Goal: Check status

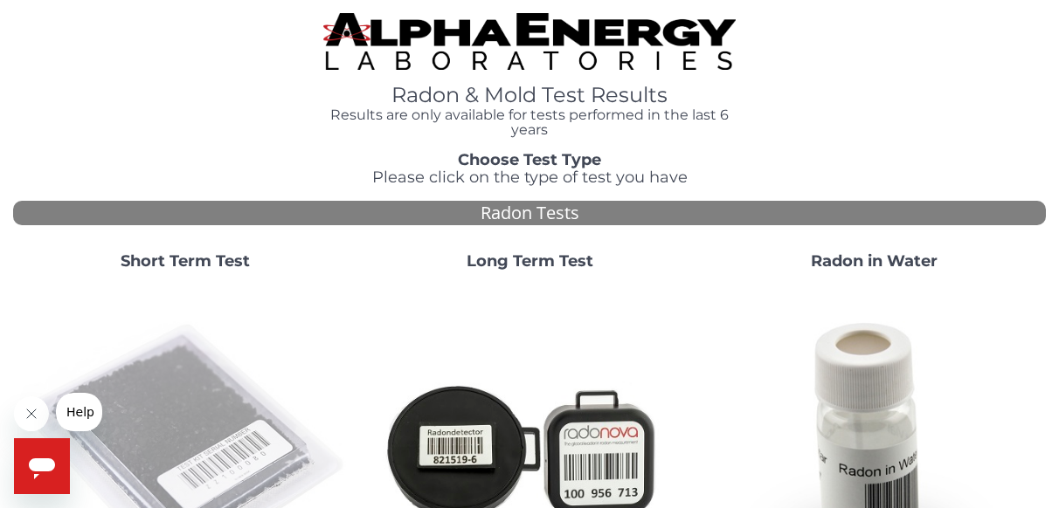
click at [213, 419] on img at bounding box center [185, 450] width 330 height 330
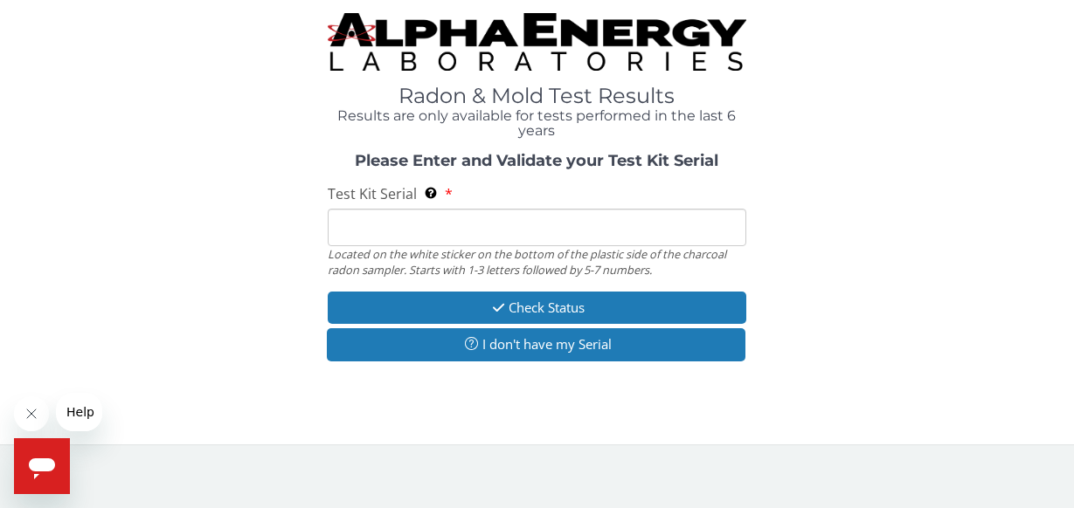
click at [444, 227] on input "Test Kit Serial Located on the white sticker on the bottom of the plastic side …" at bounding box center [537, 228] width 419 height 38
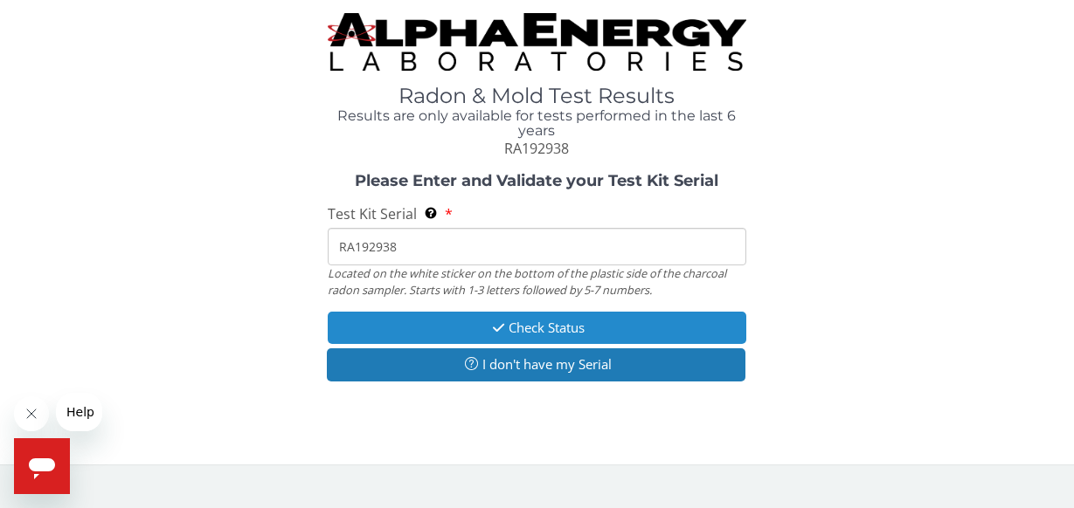
type input "RA192938"
click at [447, 324] on button "Check Status" at bounding box center [537, 328] width 419 height 32
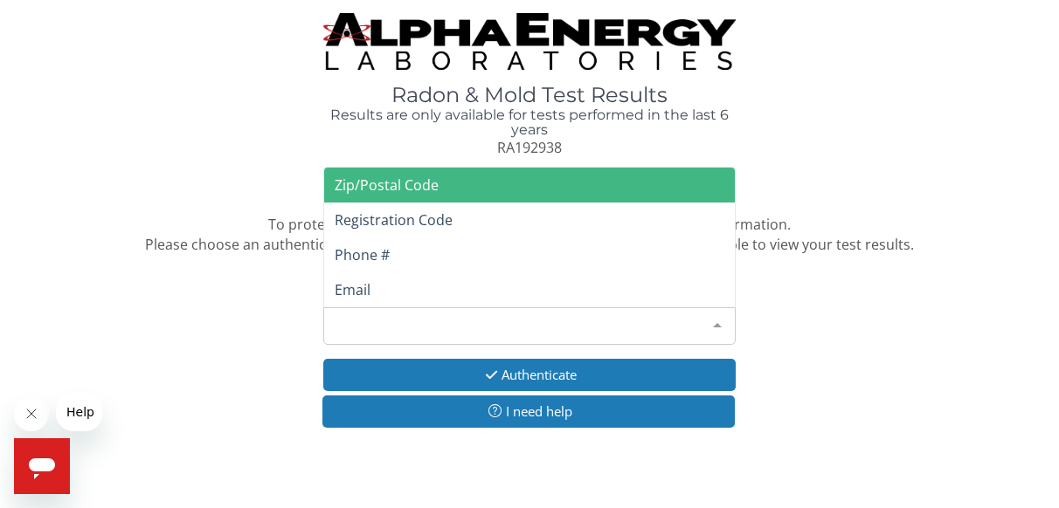
click at [719, 322] on div at bounding box center [717, 324] width 35 height 33
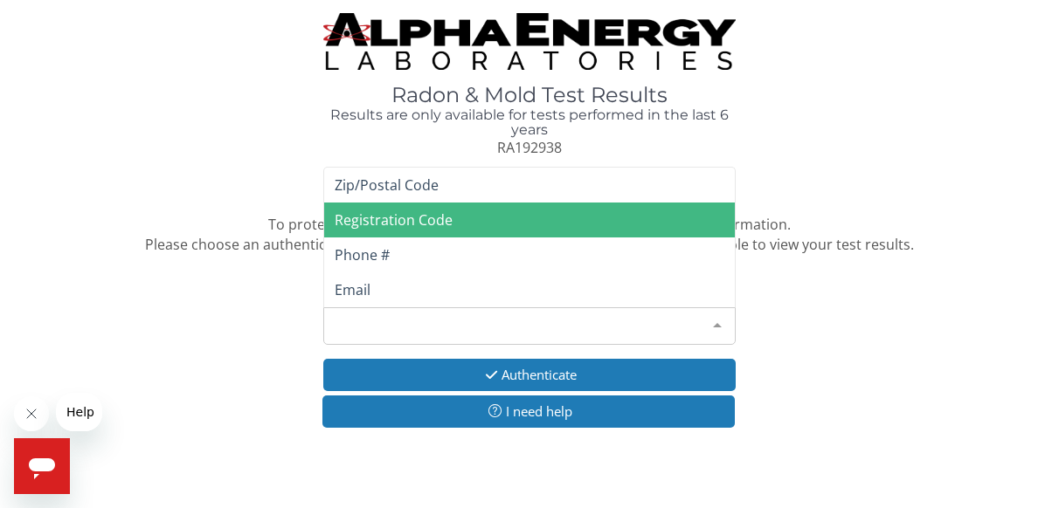
click at [475, 211] on span "Registration Code" at bounding box center [529, 220] width 411 height 35
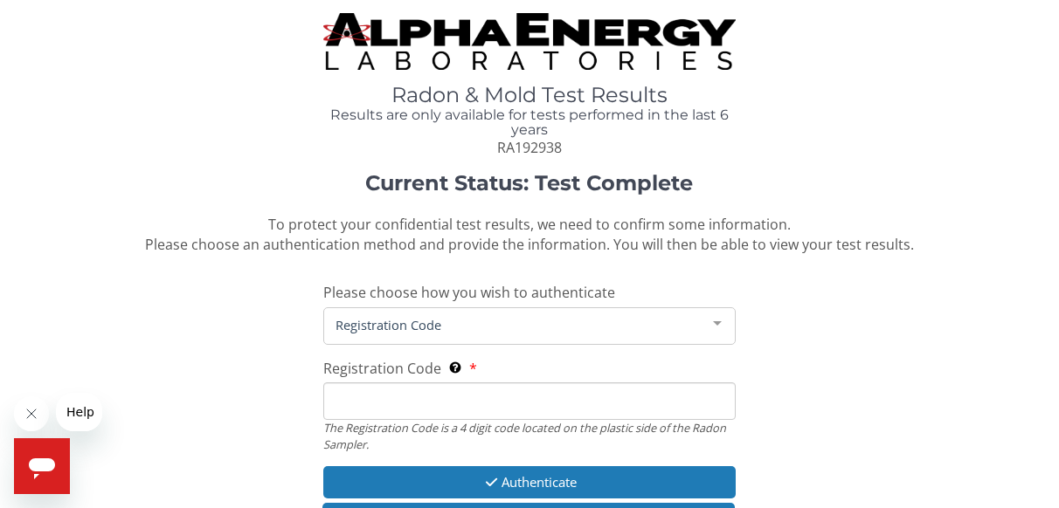
click at [395, 328] on span "Registration Code" at bounding box center [515, 324] width 369 height 19
click at [393, 397] on input "Registration Code The Registration Code is a 4 digit code located on the plasti…" at bounding box center [529, 402] width 413 height 38
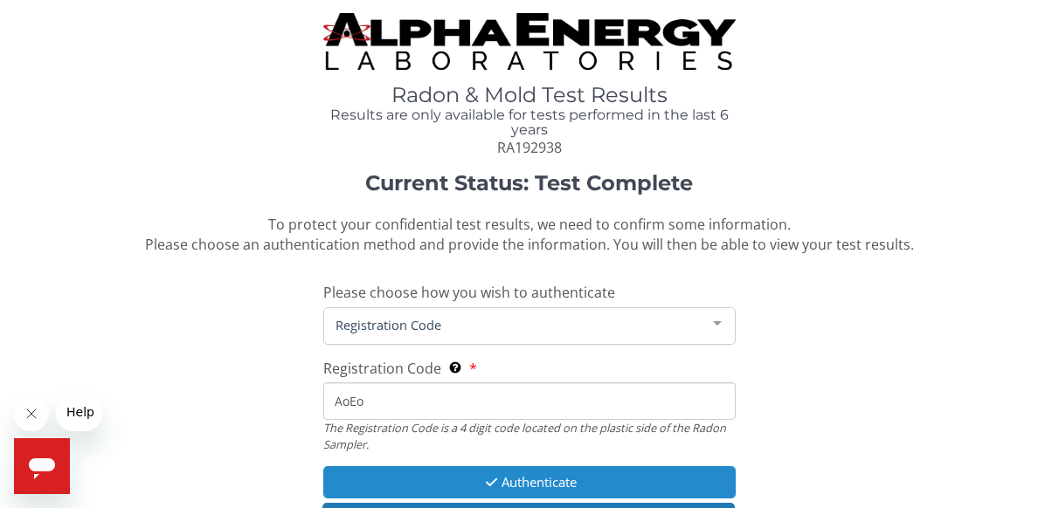
click at [466, 485] on button "Authenticate" at bounding box center [529, 482] width 413 height 32
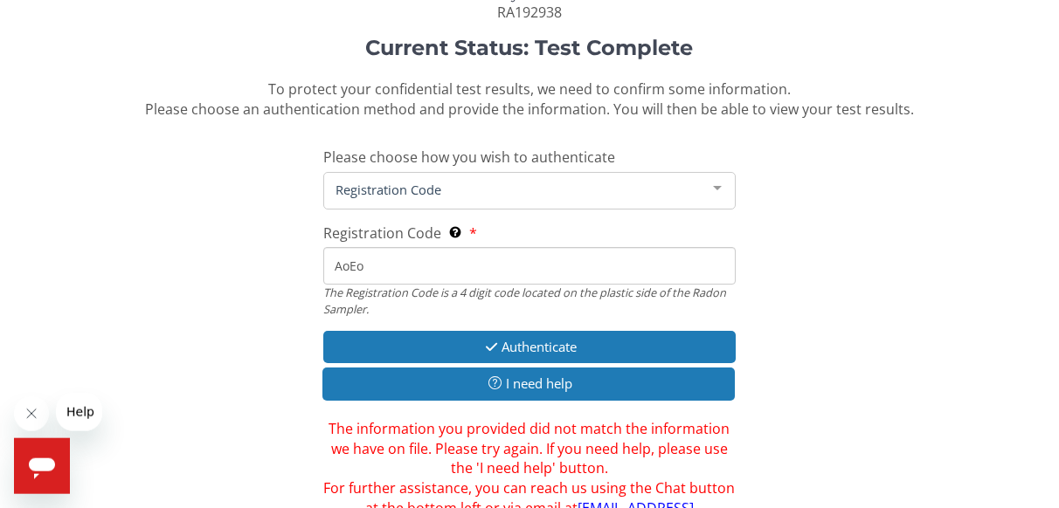
scroll to position [100, 0]
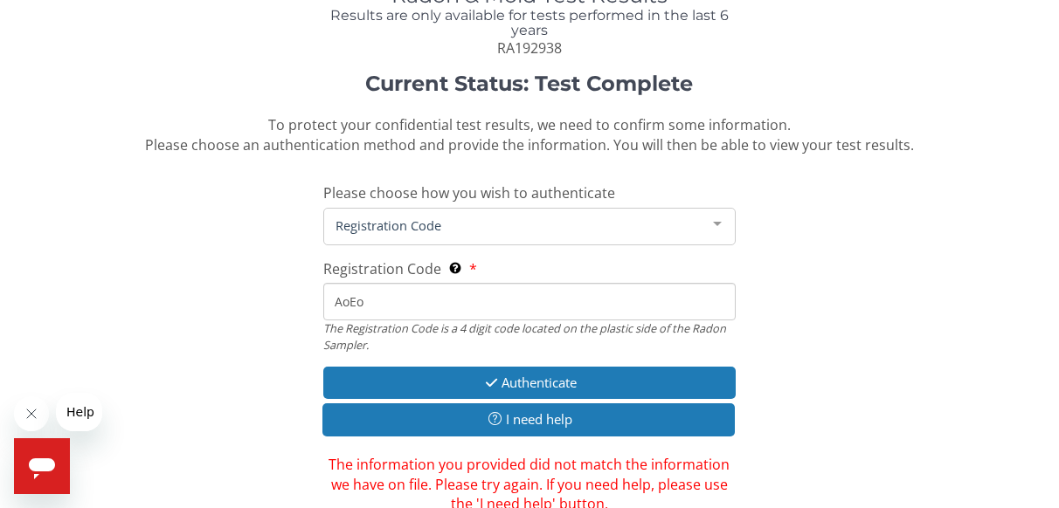
click at [371, 306] on input "AoEo" at bounding box center [529, 302] width 413 height 38
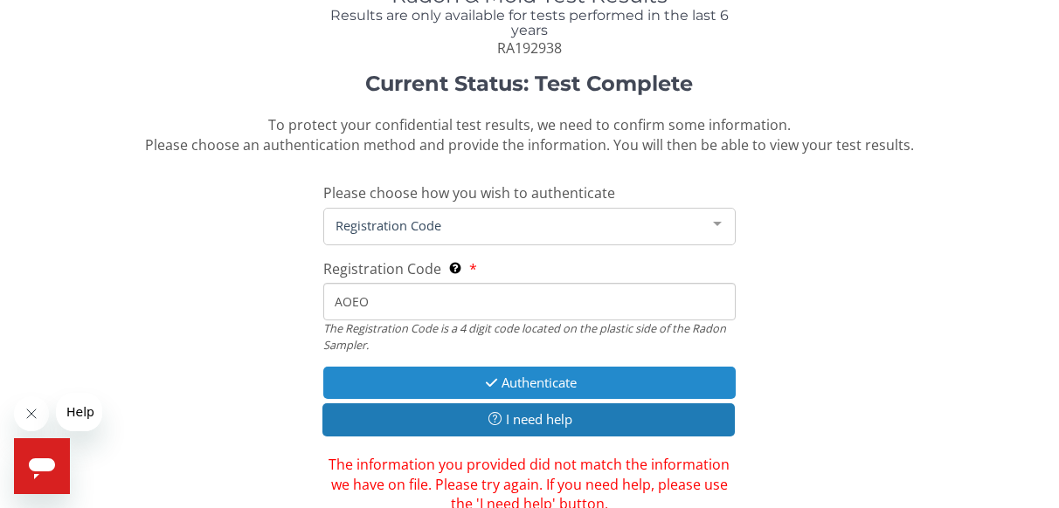
click at [430, 383] on button "Authenticate" at bounding box center [529, 383] width 413 height 32
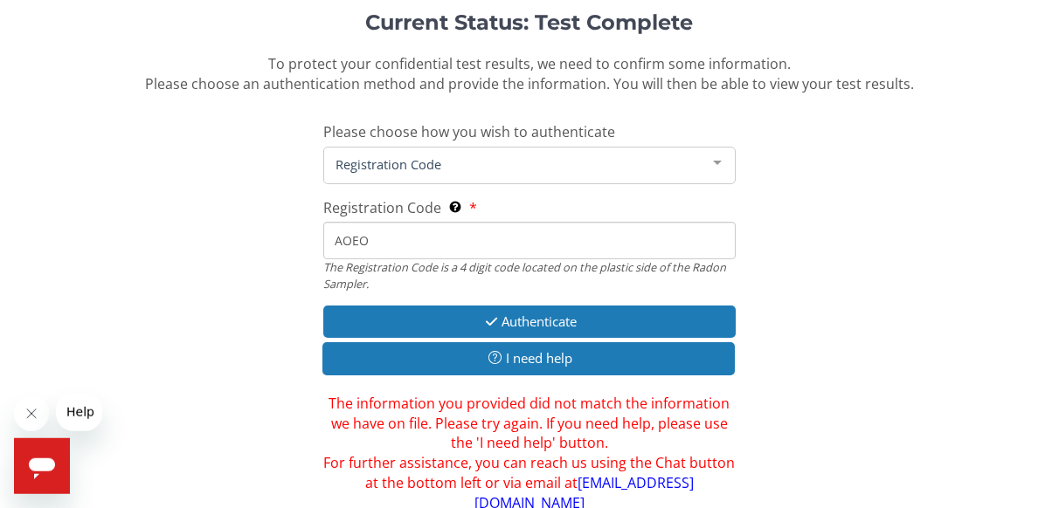
scroll to position [199, 0]
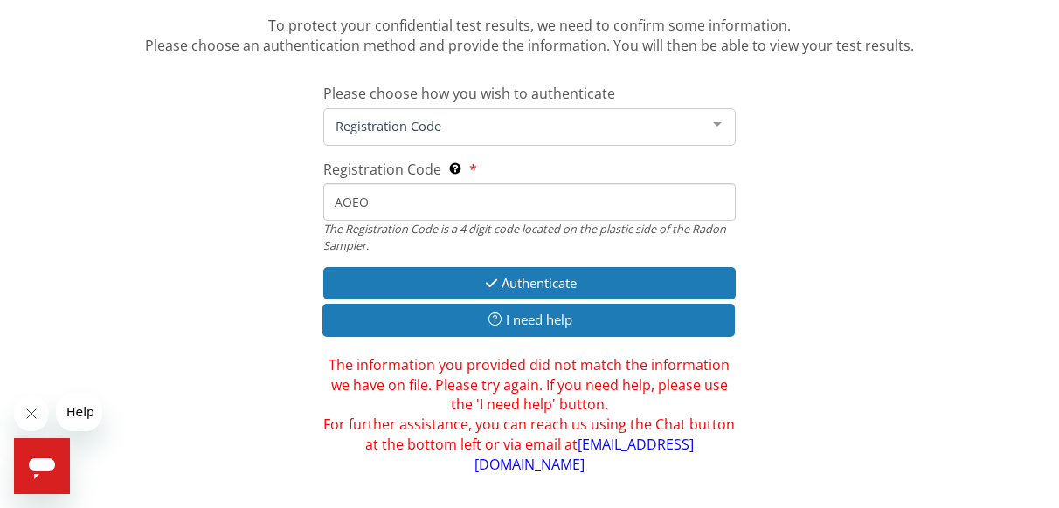
click at [349, 201] on input "AOEO" at bounding box center [529, 202] width 413 height 38
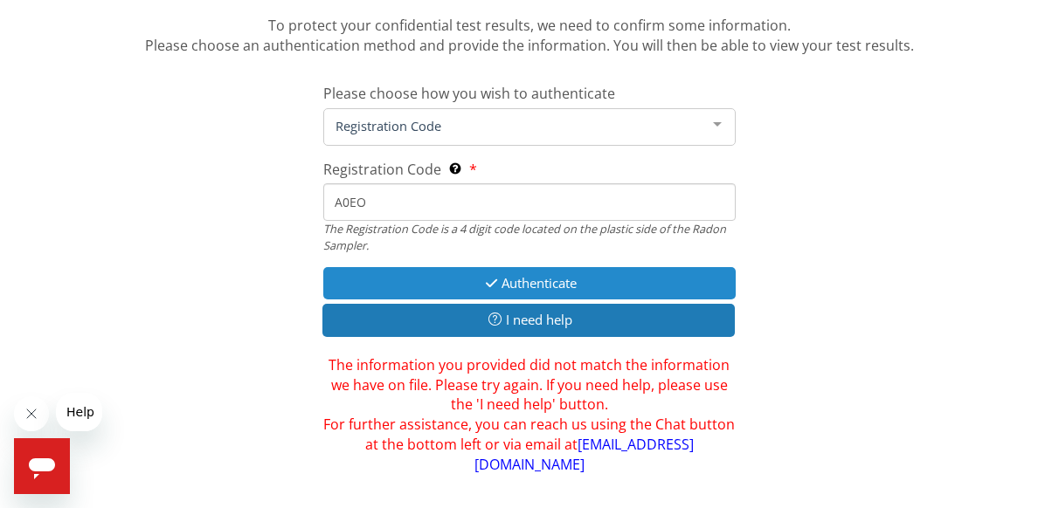
click at [448, 283] on button "Authenticate" at bounding box center [529, 283] width 413 height 32
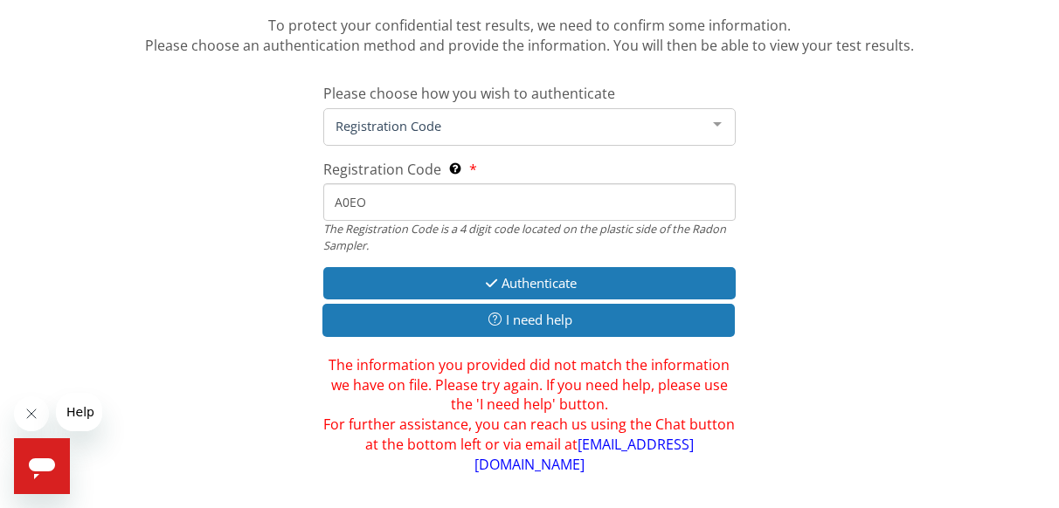
click at [376, 202] on input "A0EO" at bounding box center [529, 202] width 413 height 38
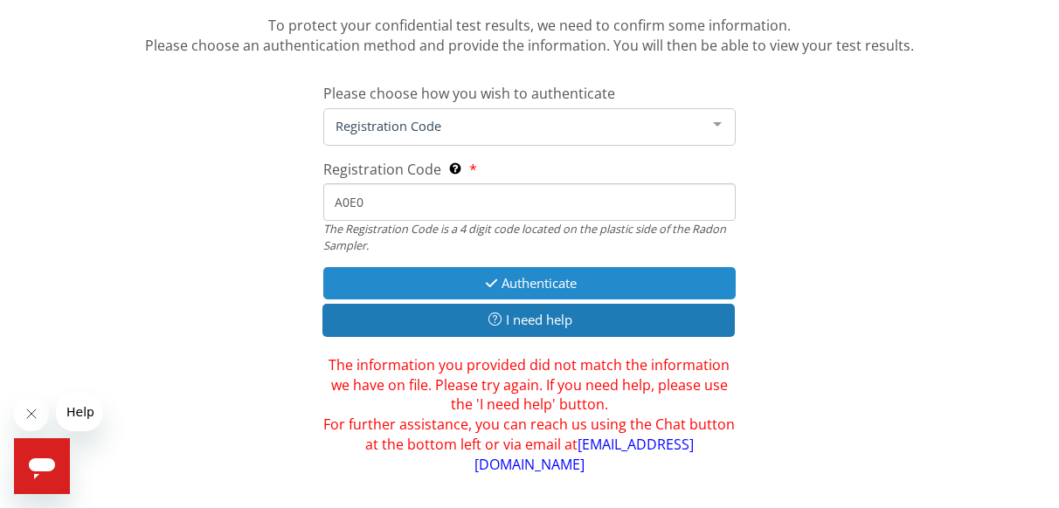
type input "A0E0"
click at [433, 283] on button "Authenticate" at bounding box center [529, 283] width 413 height 32
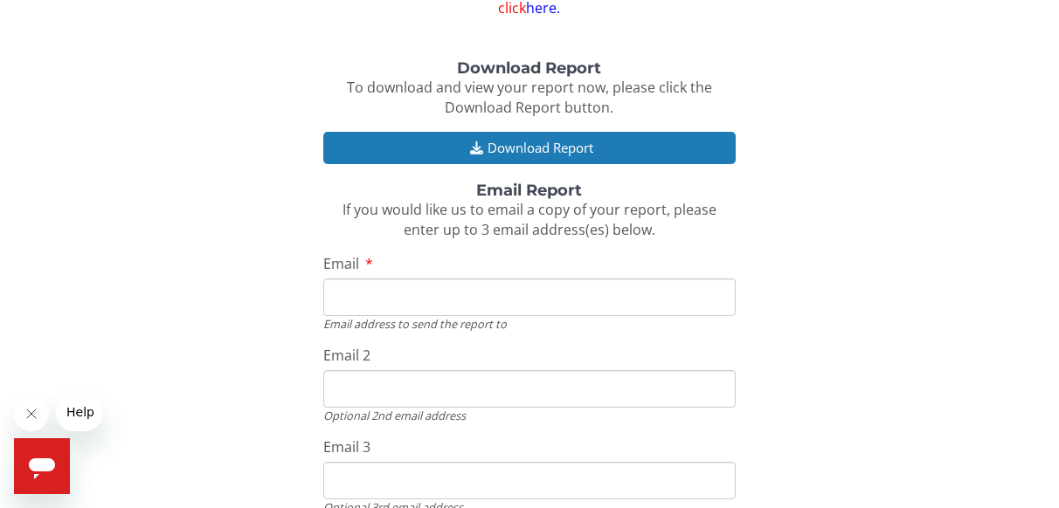
scroll to position [259, 0]
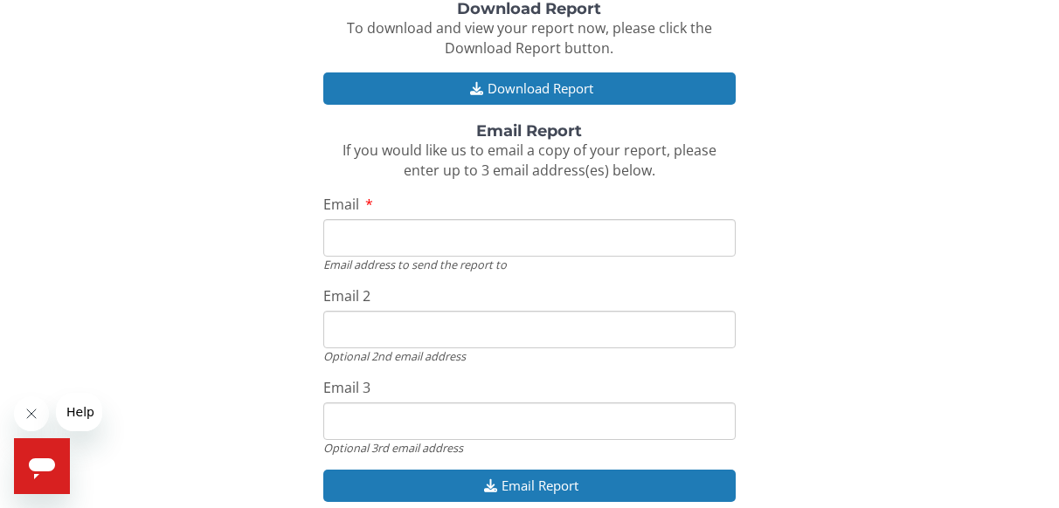
click at [454, 232] on input "Email" at bounding box center [529, 238] width 413 height 38
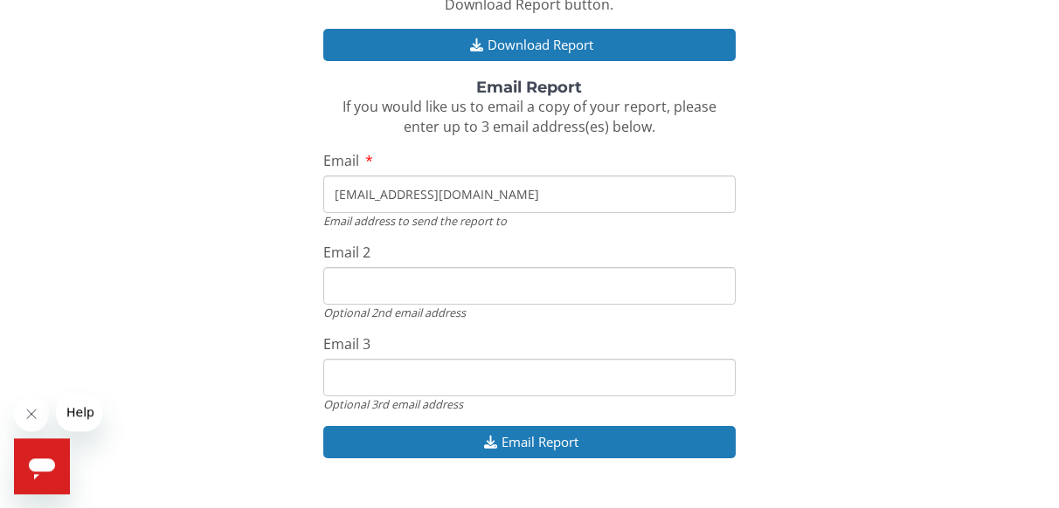
scroll to position [340, 0]
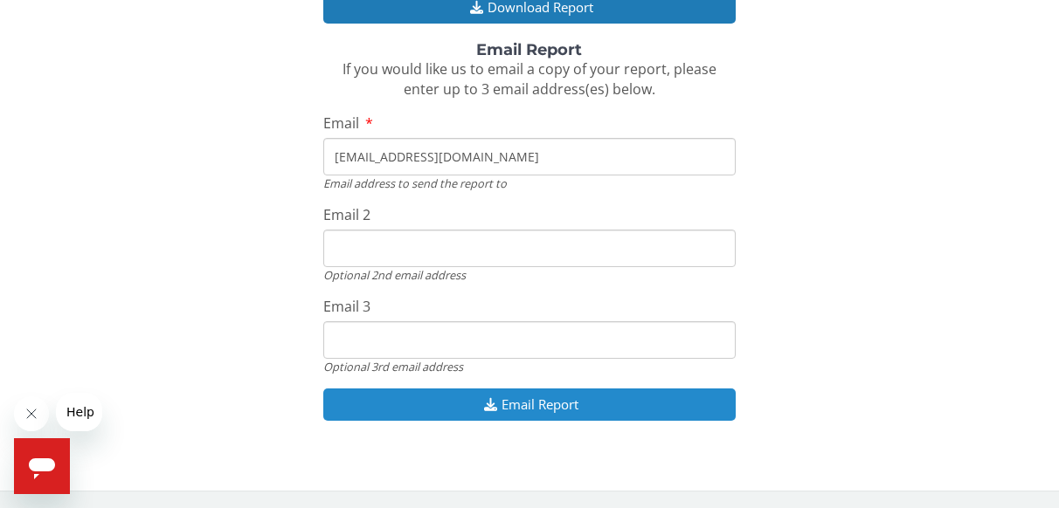
type input "[EMAIL_ADDRESS][DOMAIN_NAME]"
click at [641, 397] on button "Email Report" at bounding box center [529, 405] width 413 height 32
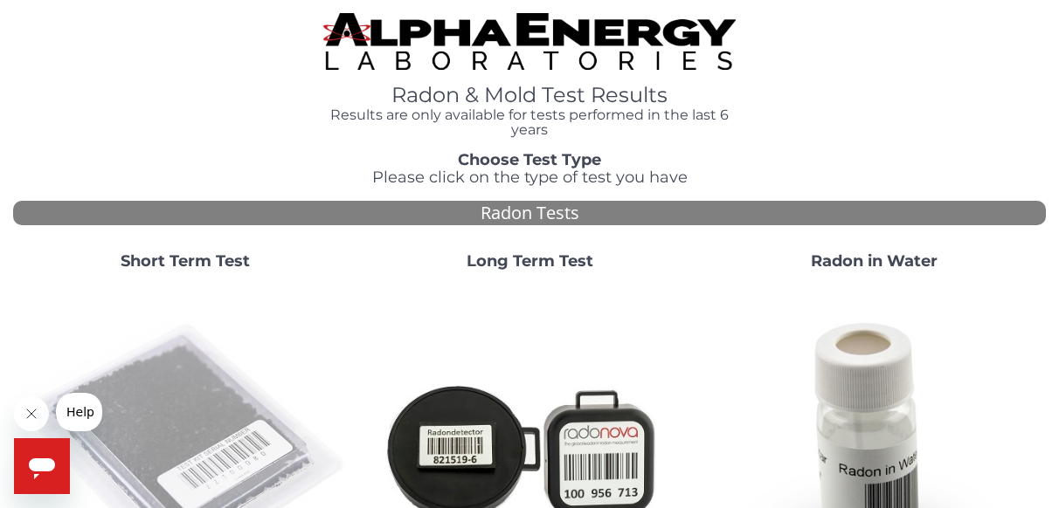
click at [173, 426] on img at bounding box center [185, 450] width 330 height 330
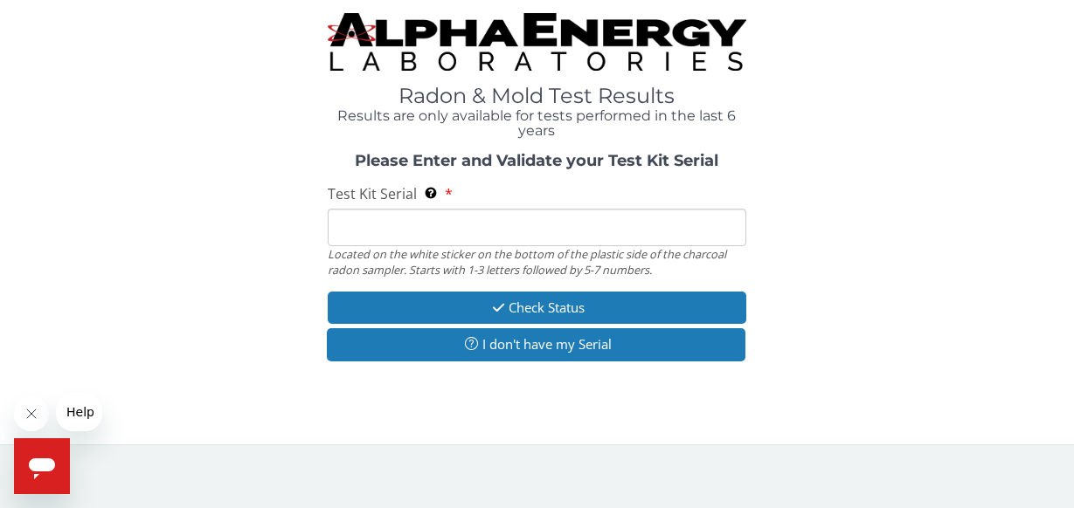
click at [409, 220] on input "Test Kit Serial Located on the white sticker on the bottom of the plastic side …" at bounding box center [537, 228] width 419 height 38
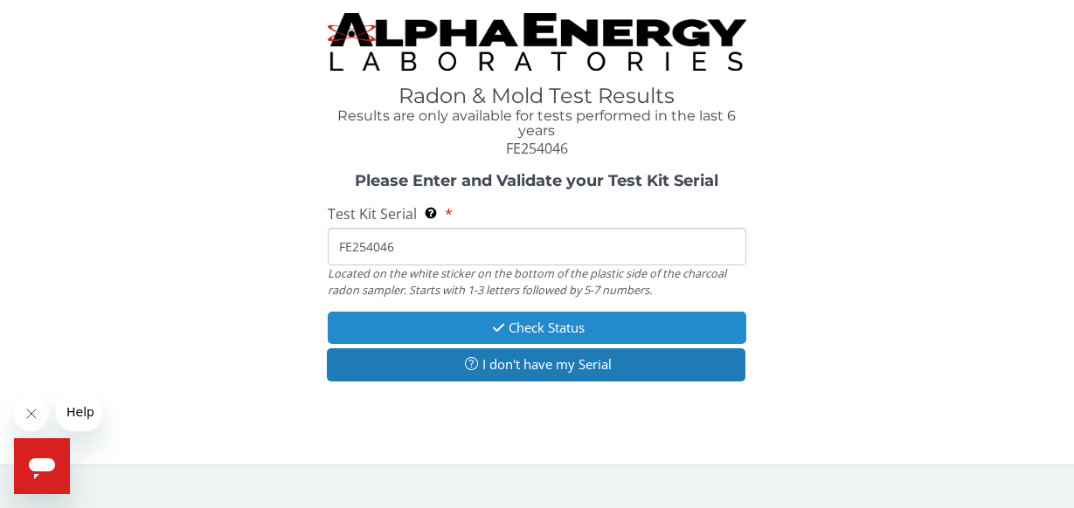
type input "FE254046"
click at [438, 314] on button "Check Status" at bounding box center [537, 328] width 419 height 32
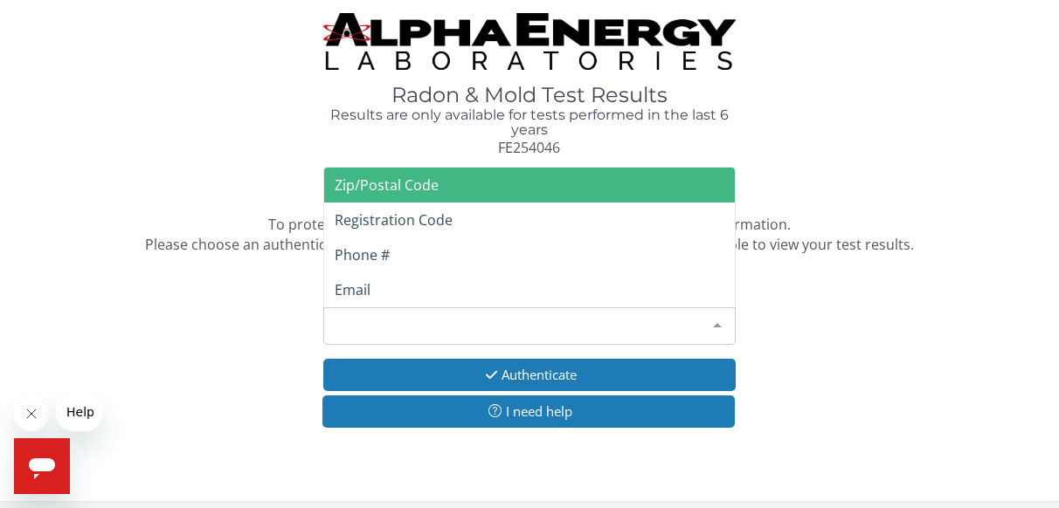
click at [420, 330] on div "Please make a selection" at bounding box center [529, 326] width 413 height 38
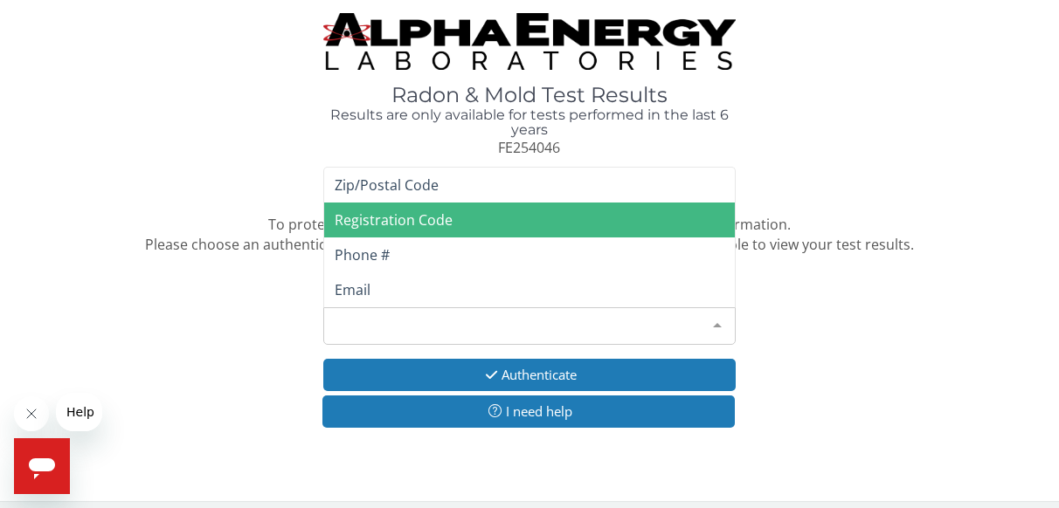
click at [457, 218] on span "Registration Code" at bounding box center [529, 220] width 411 height 35
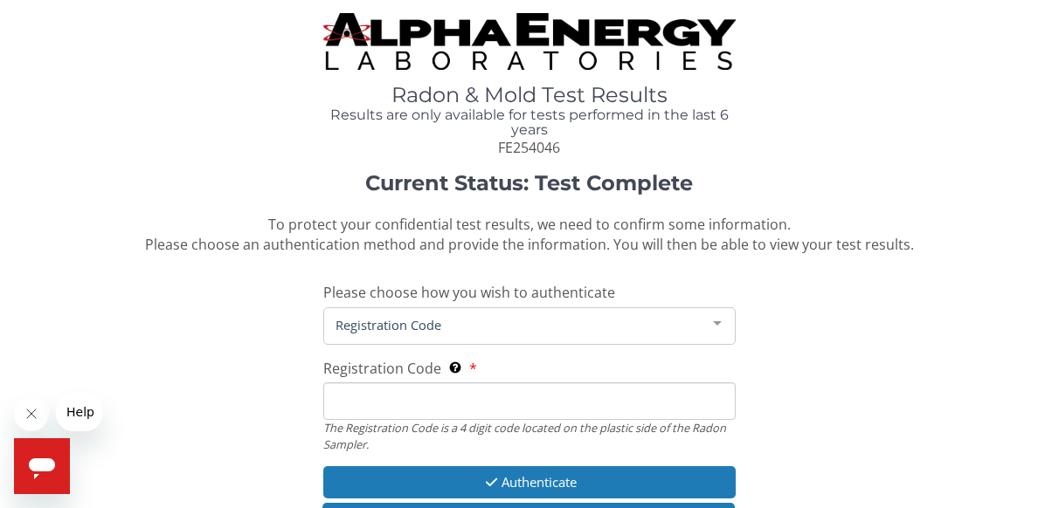
click at [402, 403] on input "Registration Code The Registration Code is a 4 digit code located on the plasti…" at bounding box center [529, 402] width 413 height 38
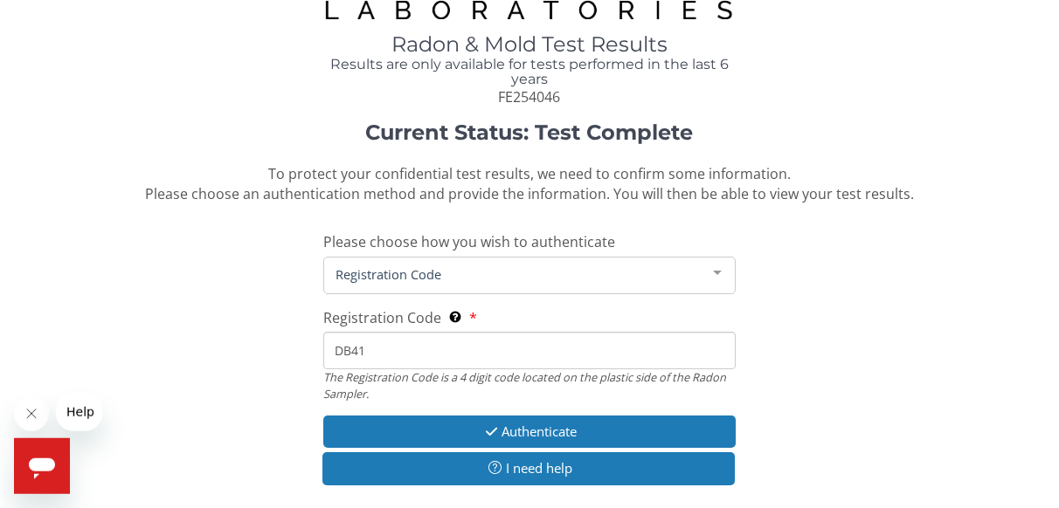
scroll to position [100, 0]
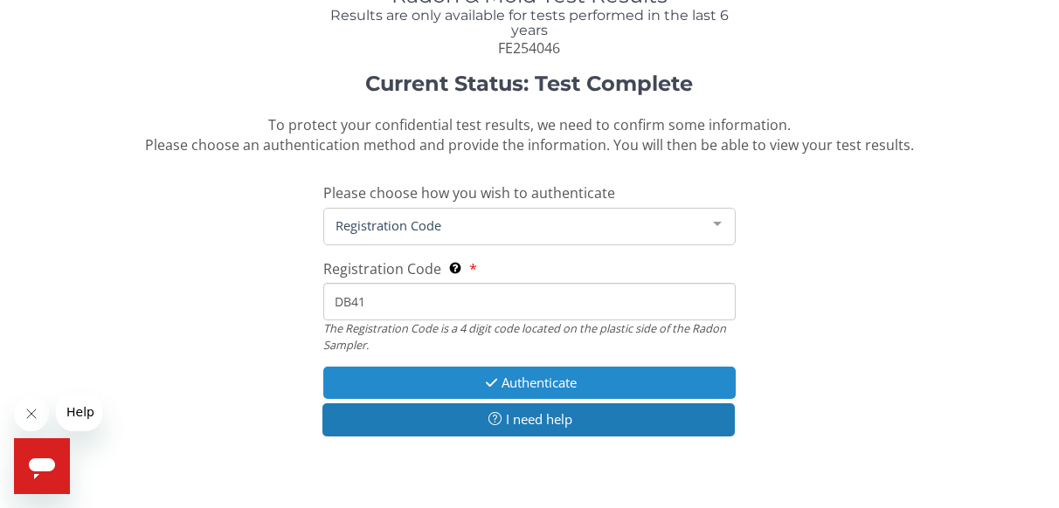
type input "DB41"
click at [621, 375] on button "Authenticate" at bounding box center [529, 383] width 413 height 32
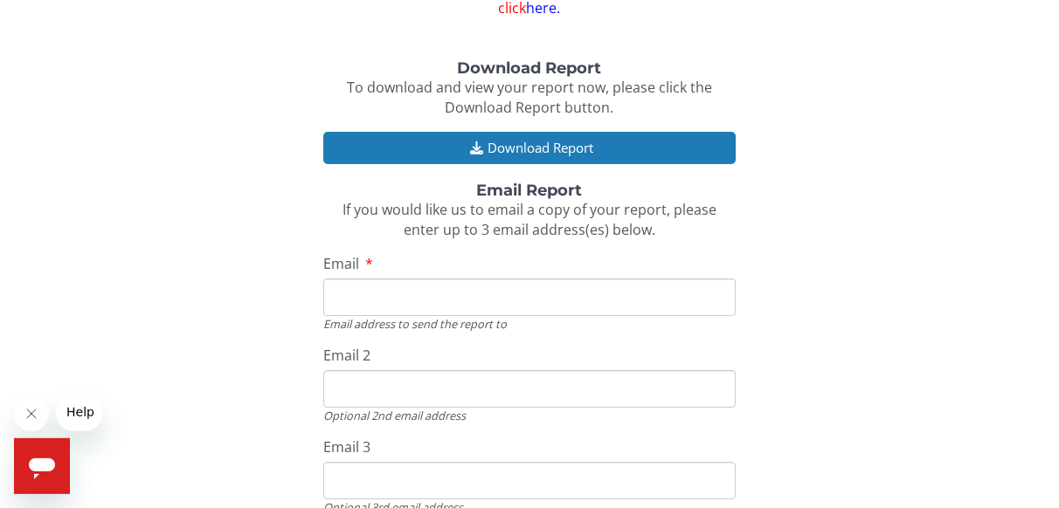
scroll to position [299, 0]
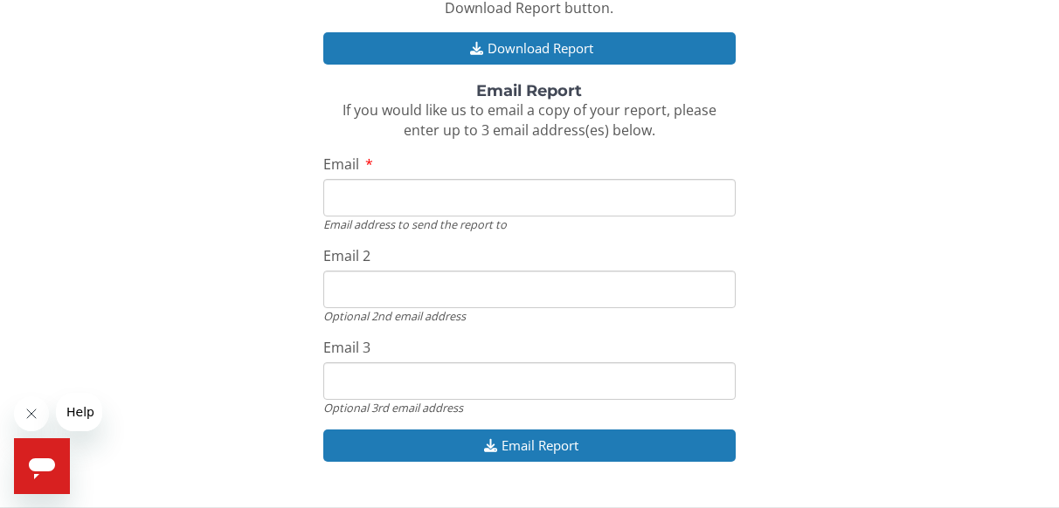
click at [405, 195] on input "Email" at bounding box center [529, 198] width 413 height 38
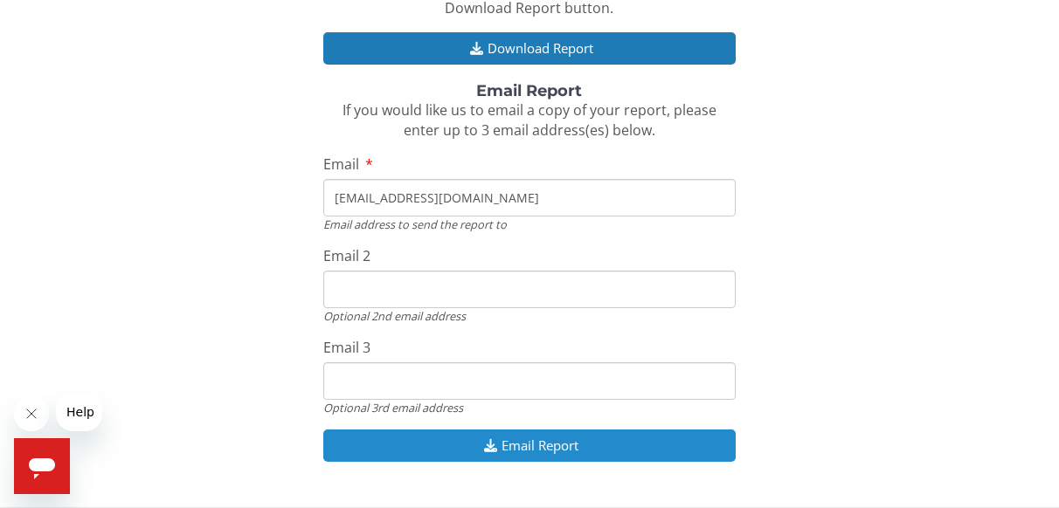
type input "[EMAIL_ADDRESS][DOMAIN_NAME]"
click at [629, 438] on button "Email Report" at bounding box center [529, 446] width 413 height 32
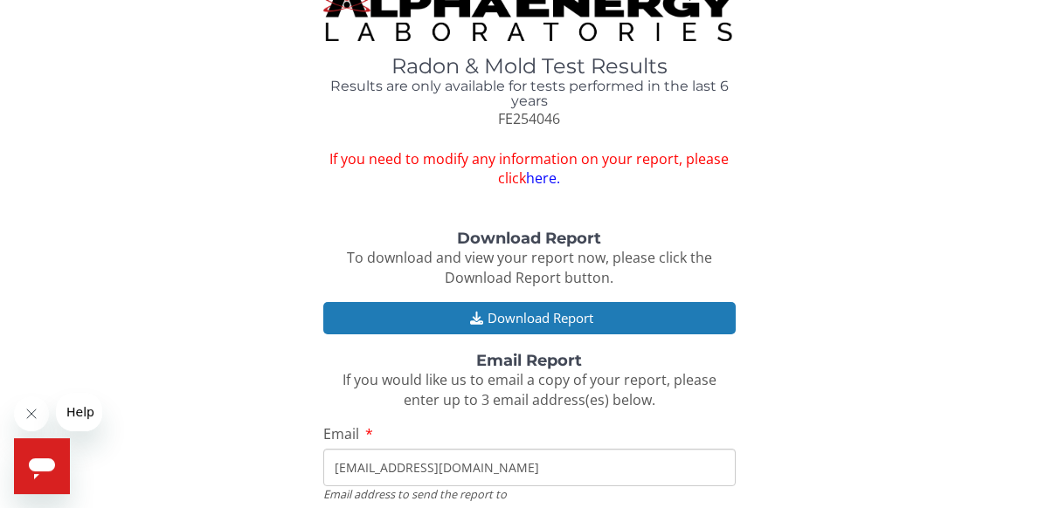
scroll to position [0, 0]
